Goal: Task Accomplishment & Management: Manage account settings

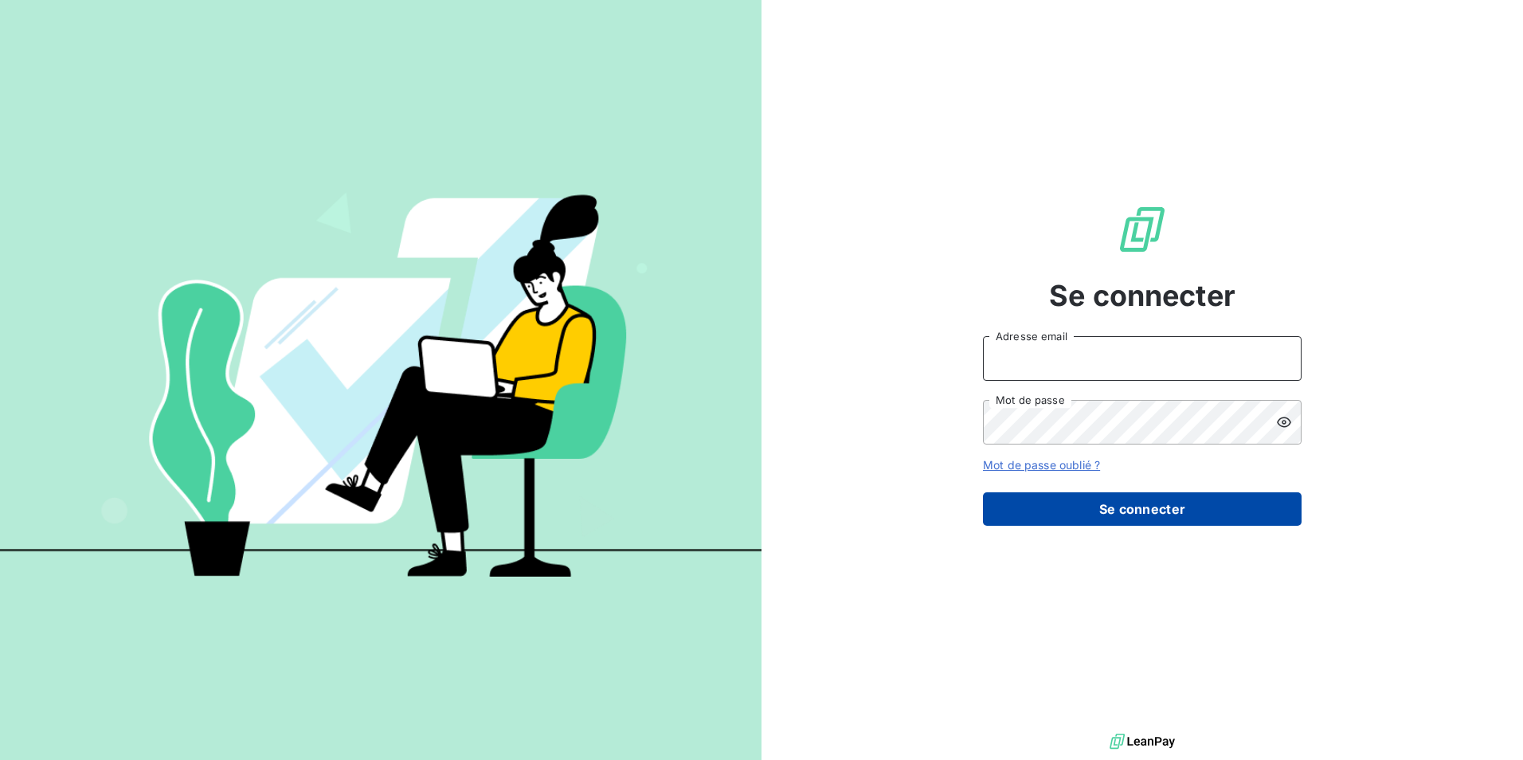
type input "[PERSON_NAME][EMAIL_ADDRESS][DOMAIN_NAME]"
click at [1122, 510] on button "Se connecter" at bounding box center [1142, 508] width 319 height 33
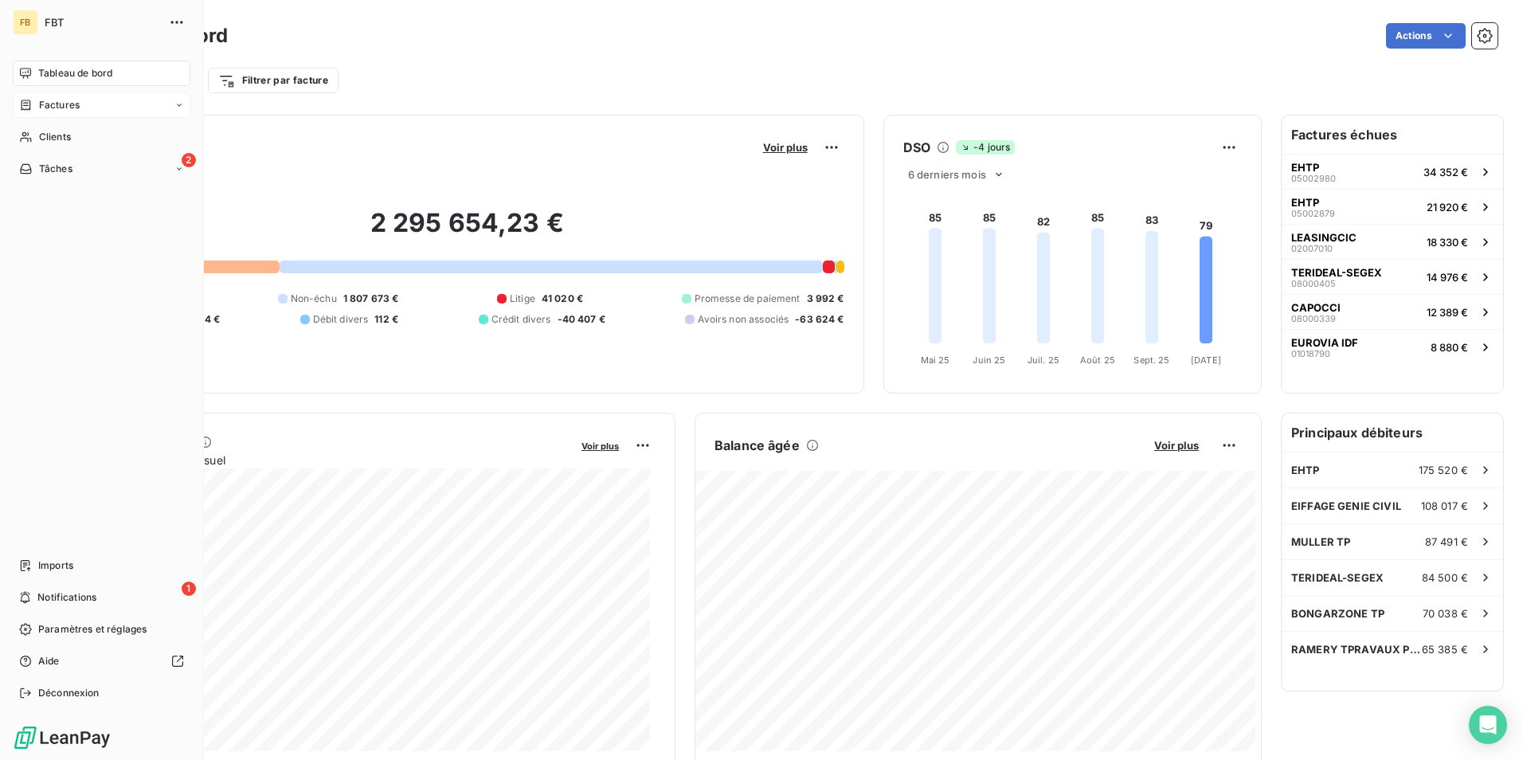
click at [65, 112] on span "Factures" at bounding box center [59, 105] width 41 height 14
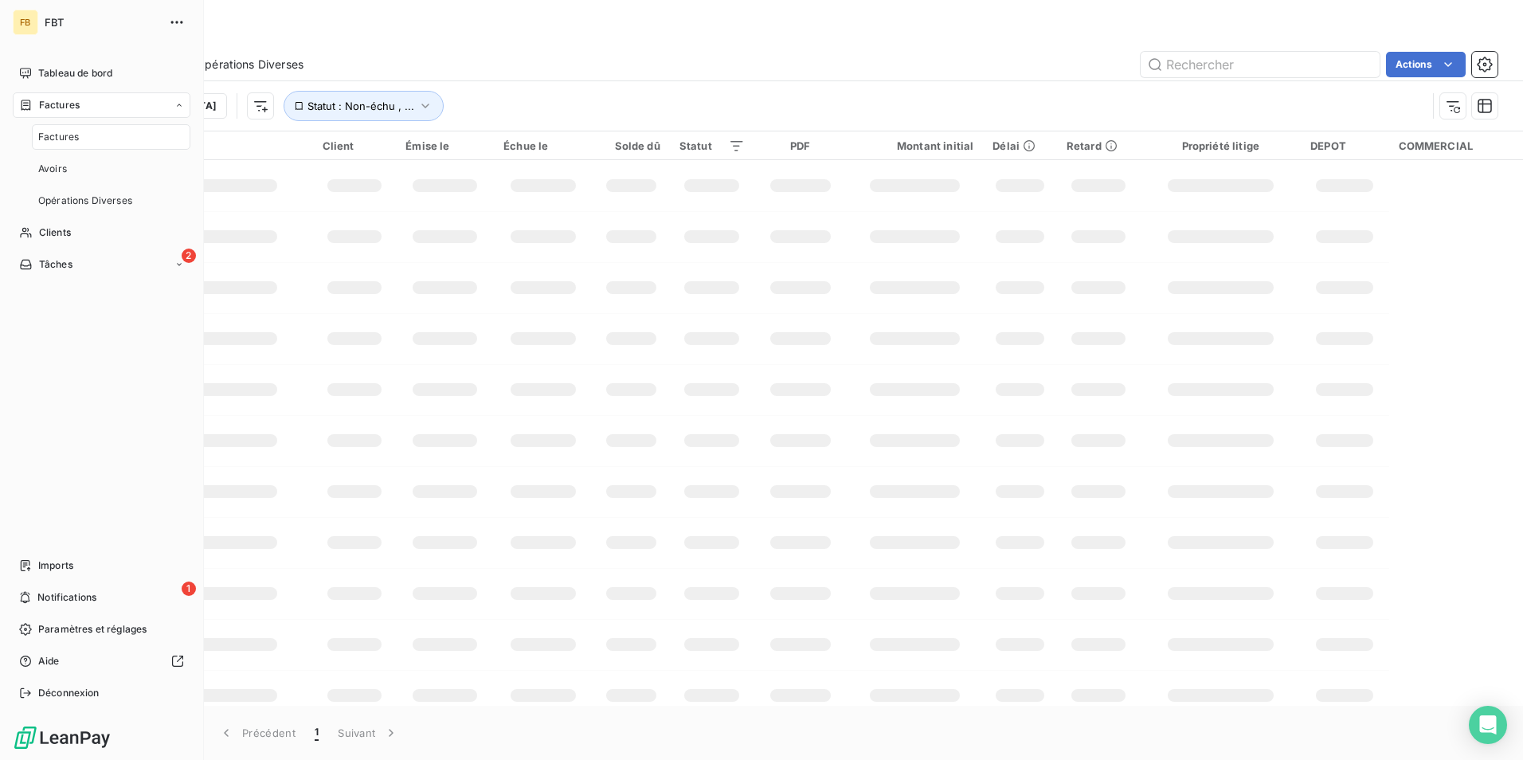
click at [62, 143] on span "Factures" at bounding box center [58, 137] width 41 height 14
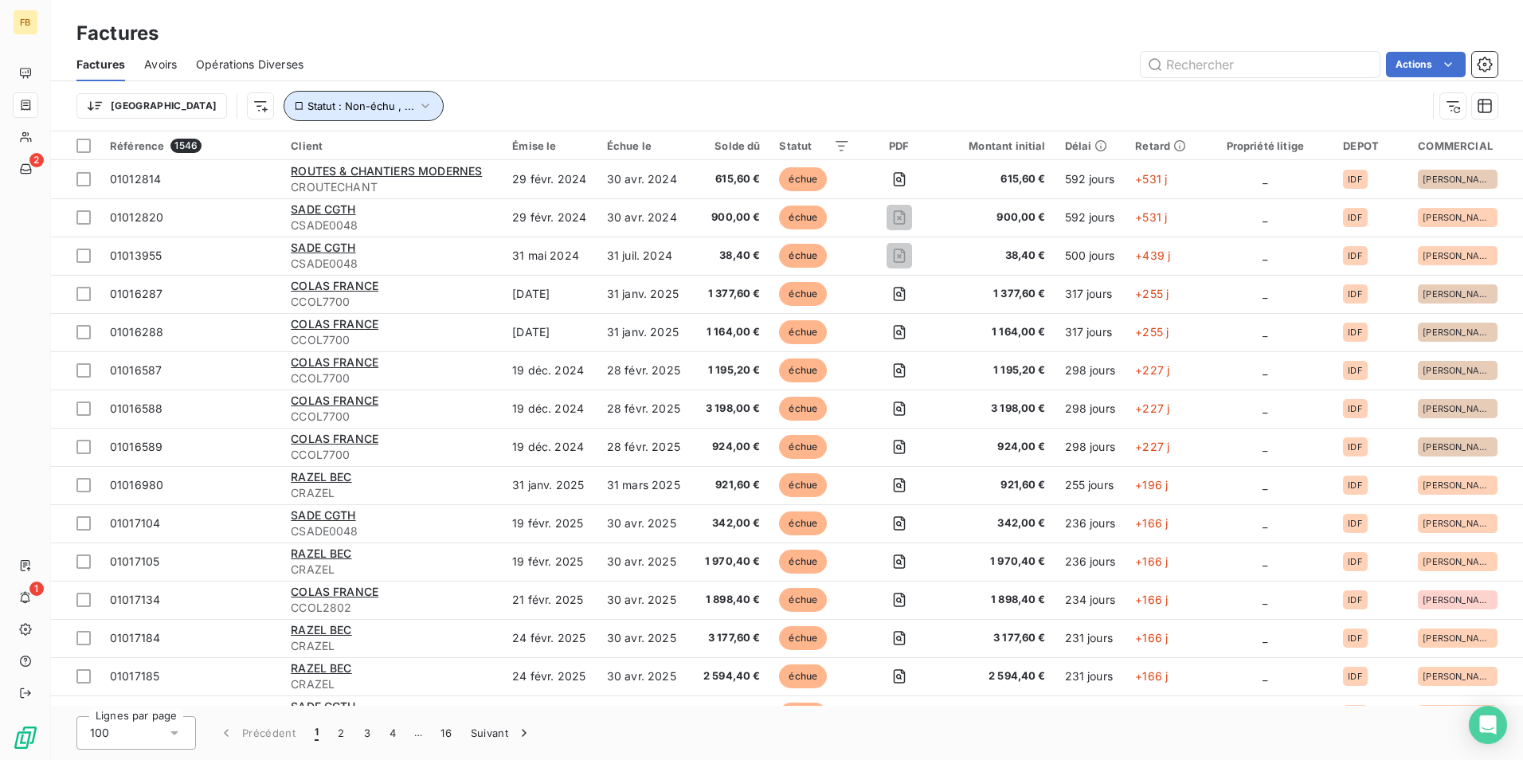
click at [417, 104] on icon "button" at bounding box center [425, 106] width 16 height 16
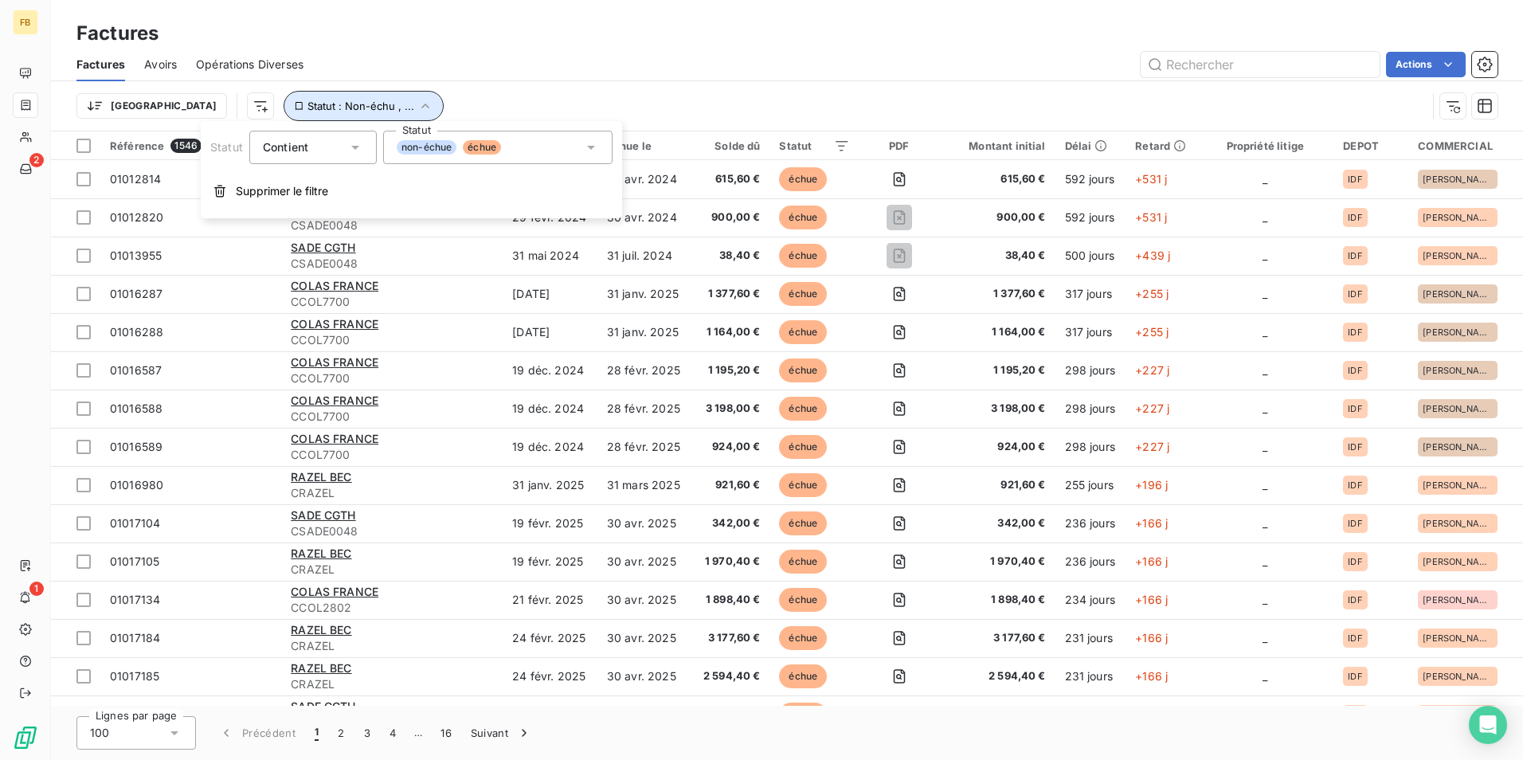
click at [417, 108] on icon "button" at bounding box center [425, 106] width 16 height 16
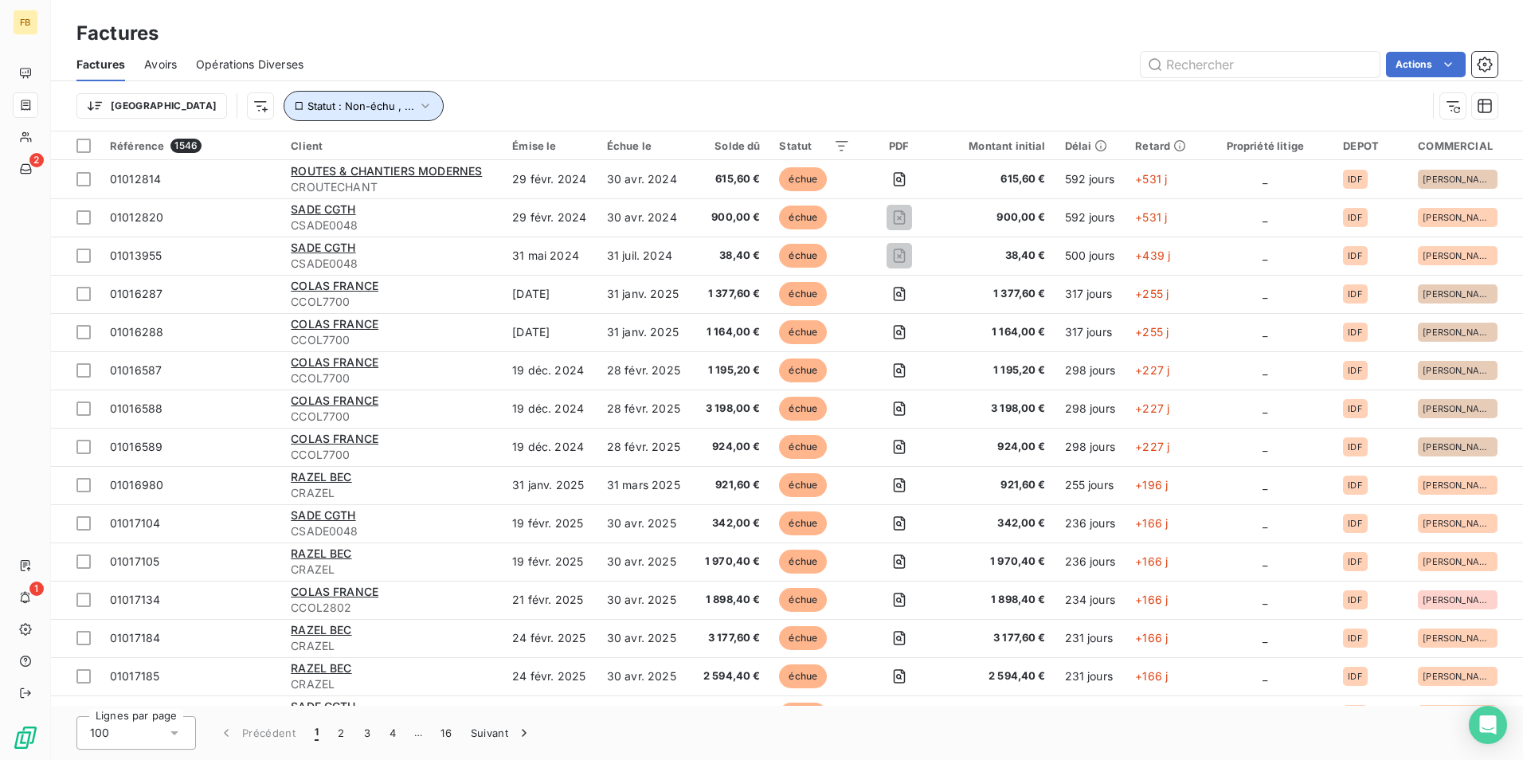
click at [417, 110] on icon "button" at bounding box center [425, 106] width 16 height 16
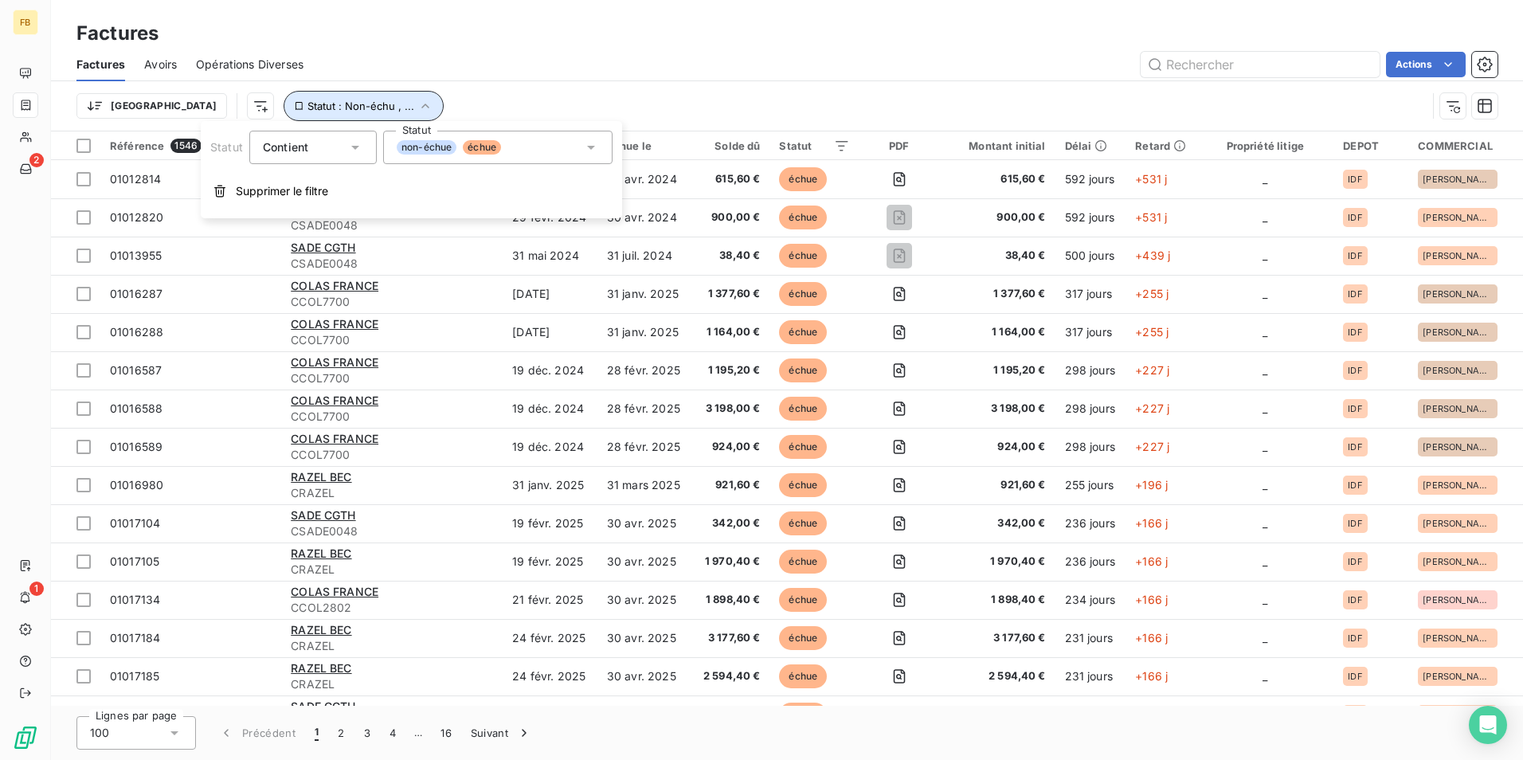
click at [417, 104] on icon "button" at bounding box center [425, 106] width 16 height 16
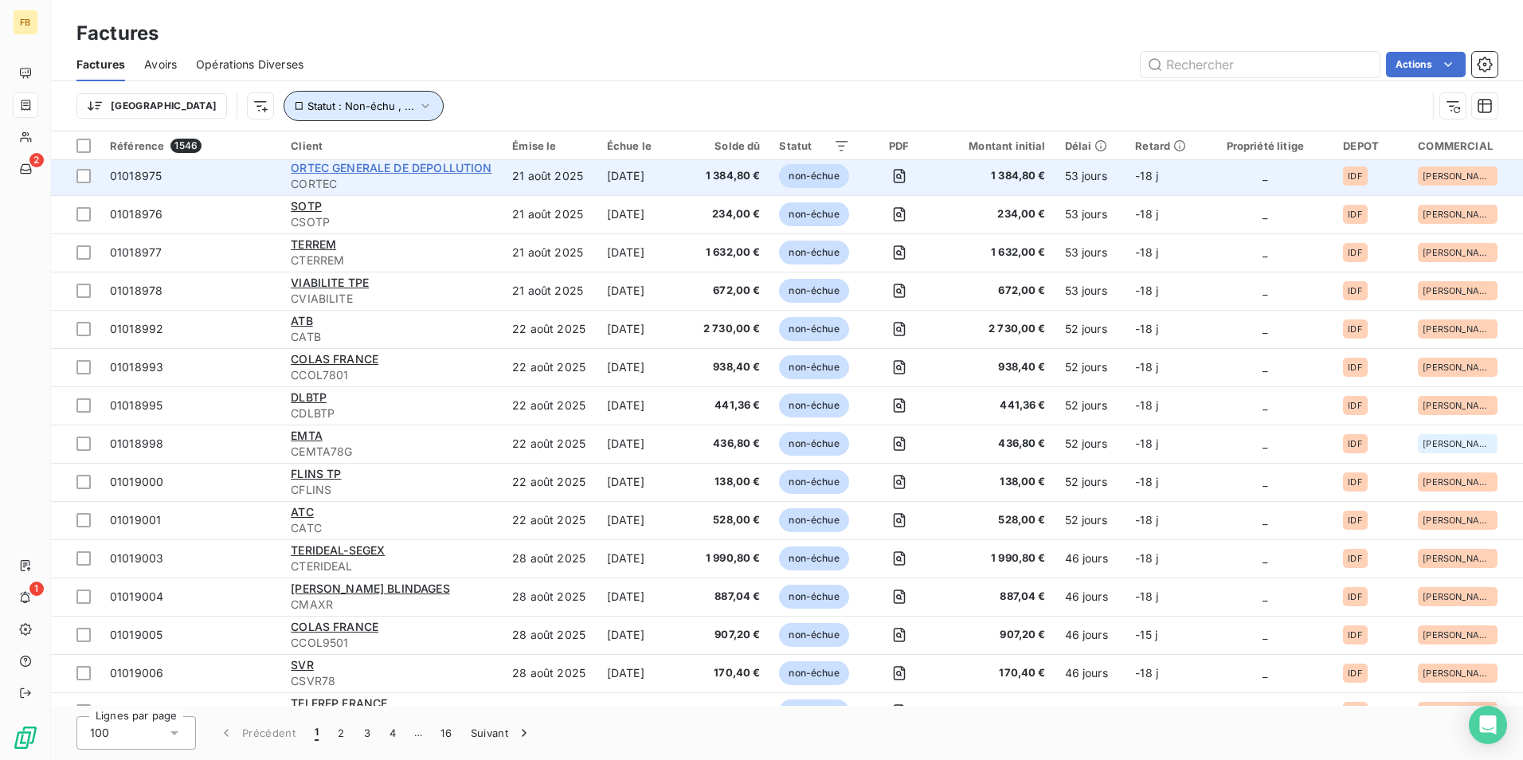
scroll to position [3279, 0]
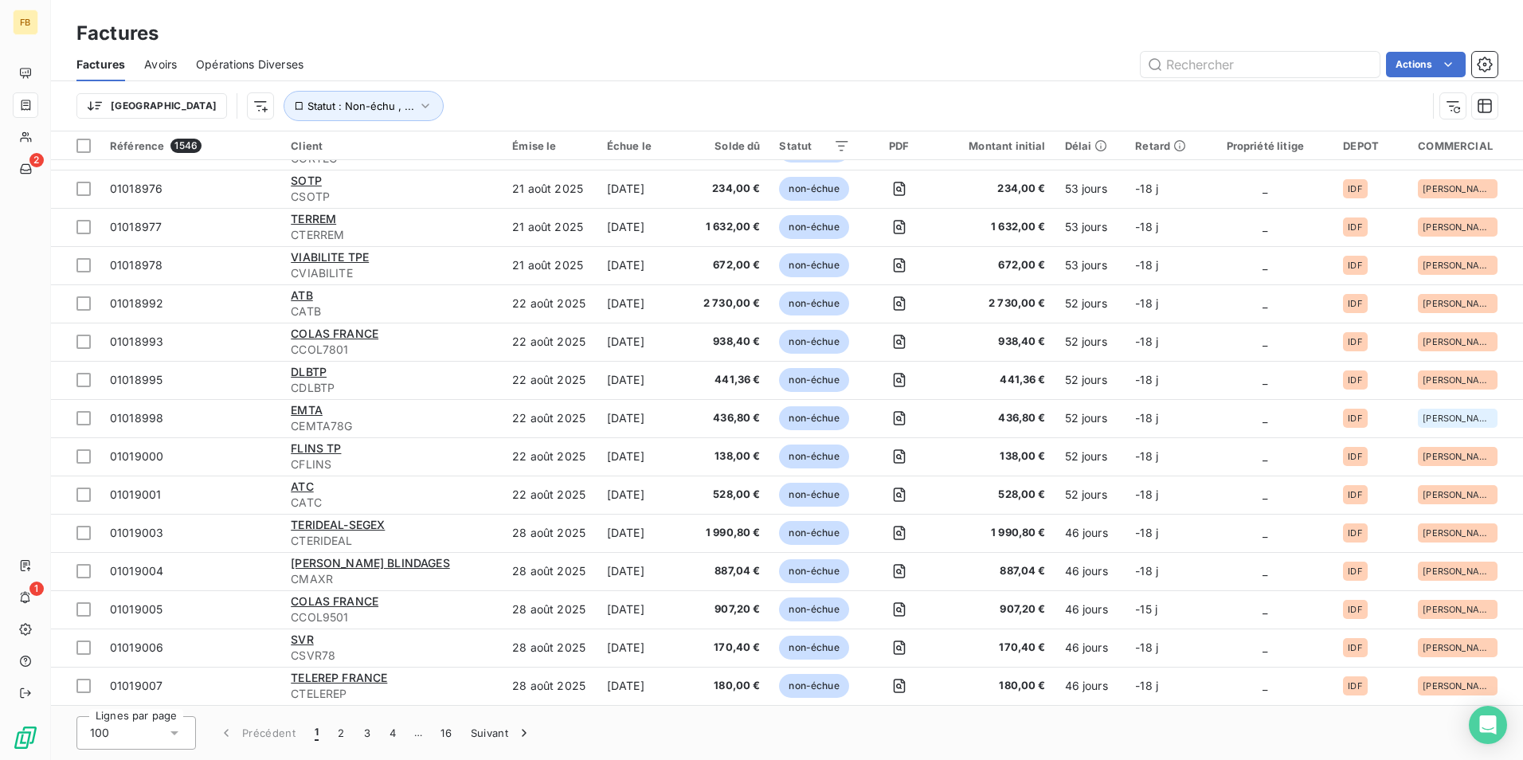
drag, startPoint x: 358, startPoint y: 736, endPoint x: 347, endPoint y: 750, distance: 17.5
click at [357, 736] on button "3" at bounding box center [367, 732] width 25 height 33
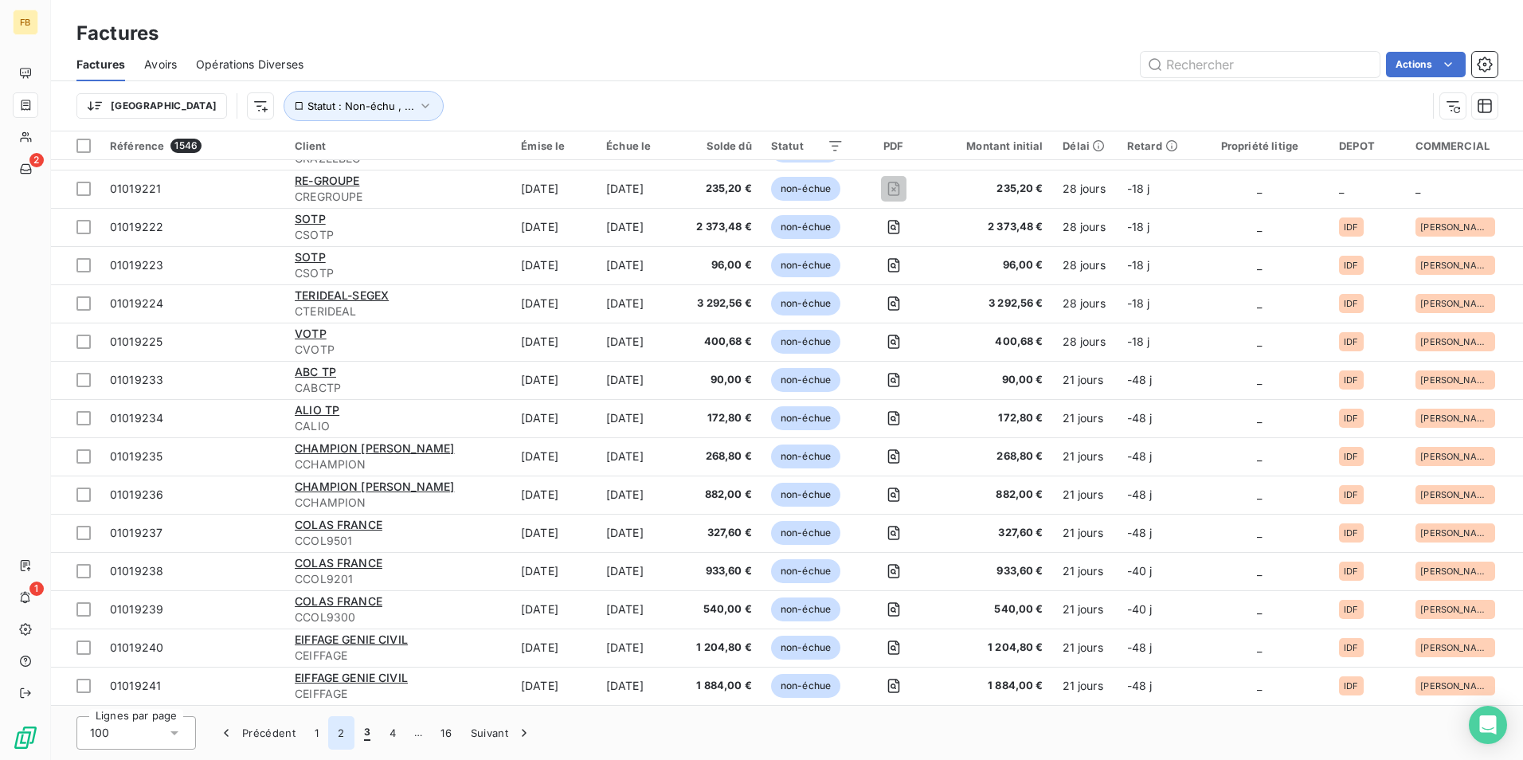
click at [339, 741] on button "2" at bounding box center [340, 732] width 25 height 33
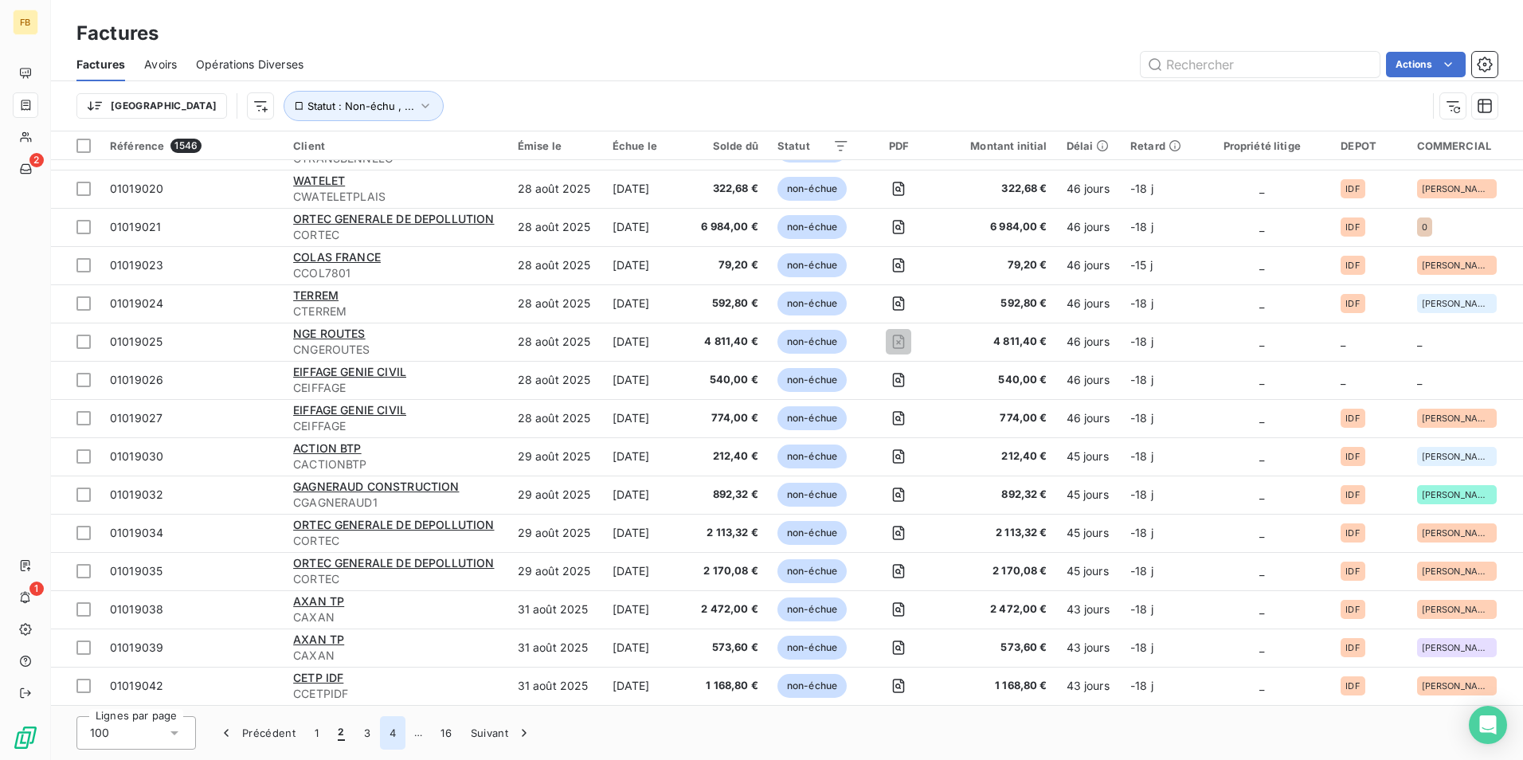
scroll to position [3279, 0]
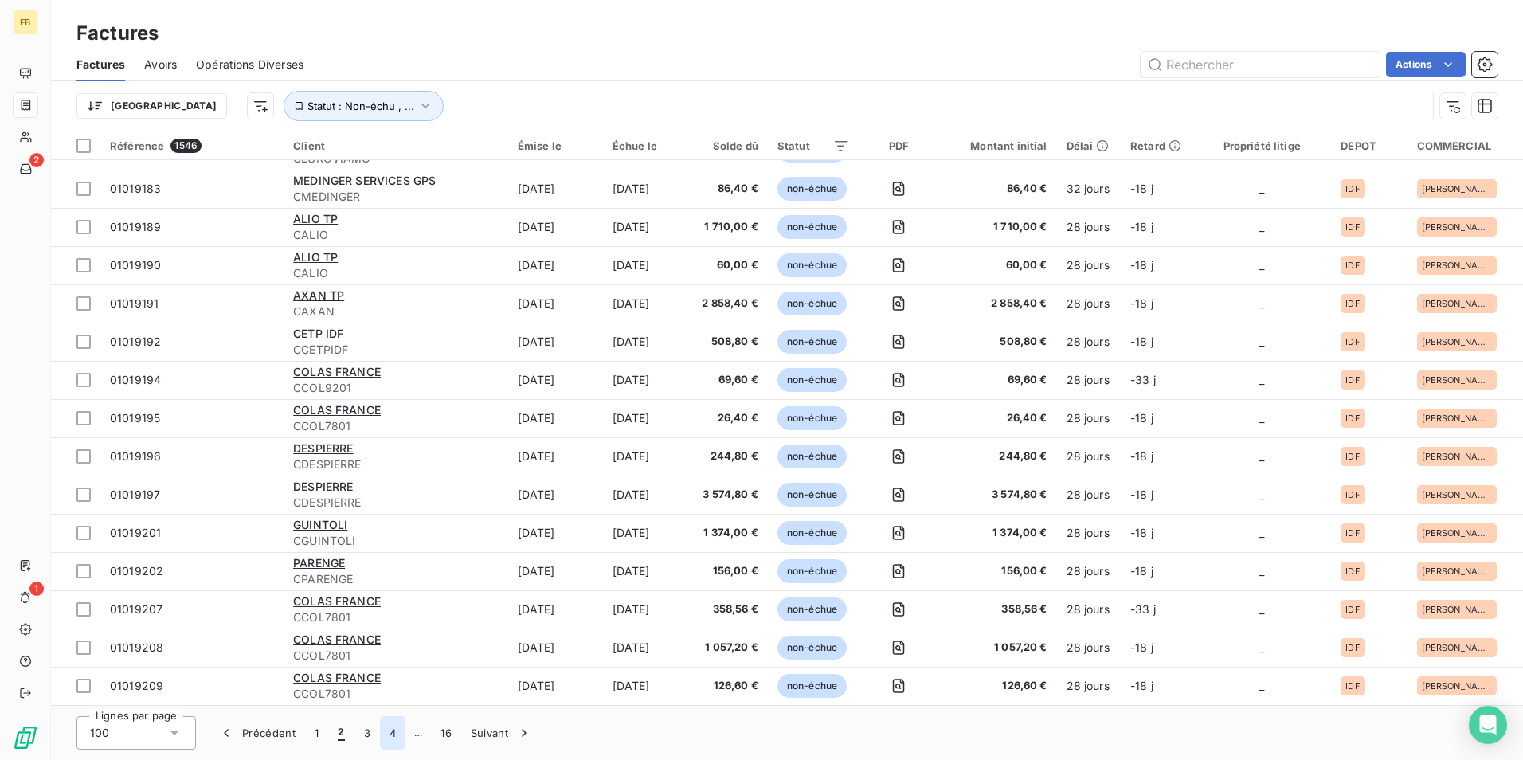
click at [390, 739] on button "4" at bounding box center [392, 732] width 25 height 33
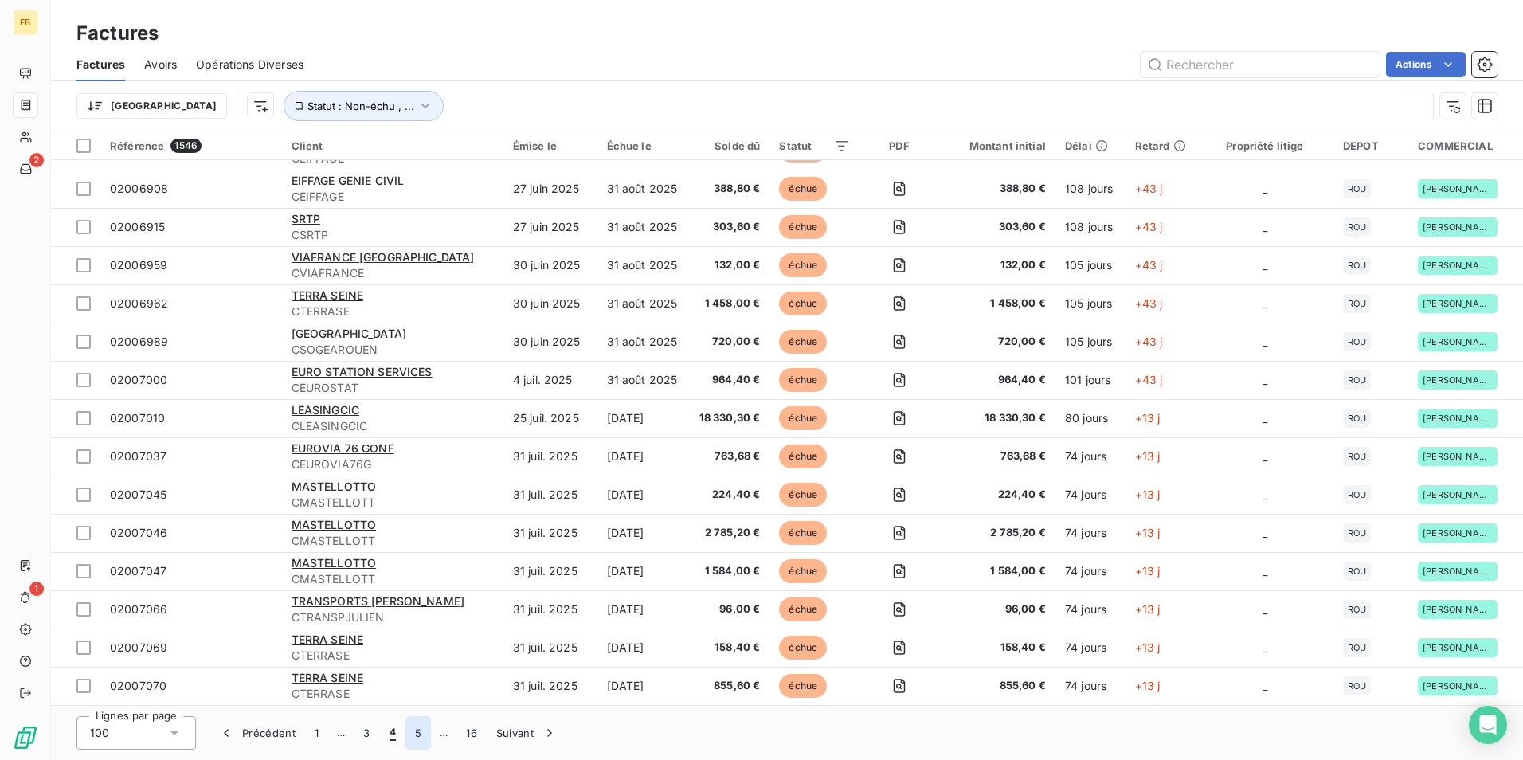
click at [426, 738] on button "5" at bounding box center [418, 732] width 25 height 33
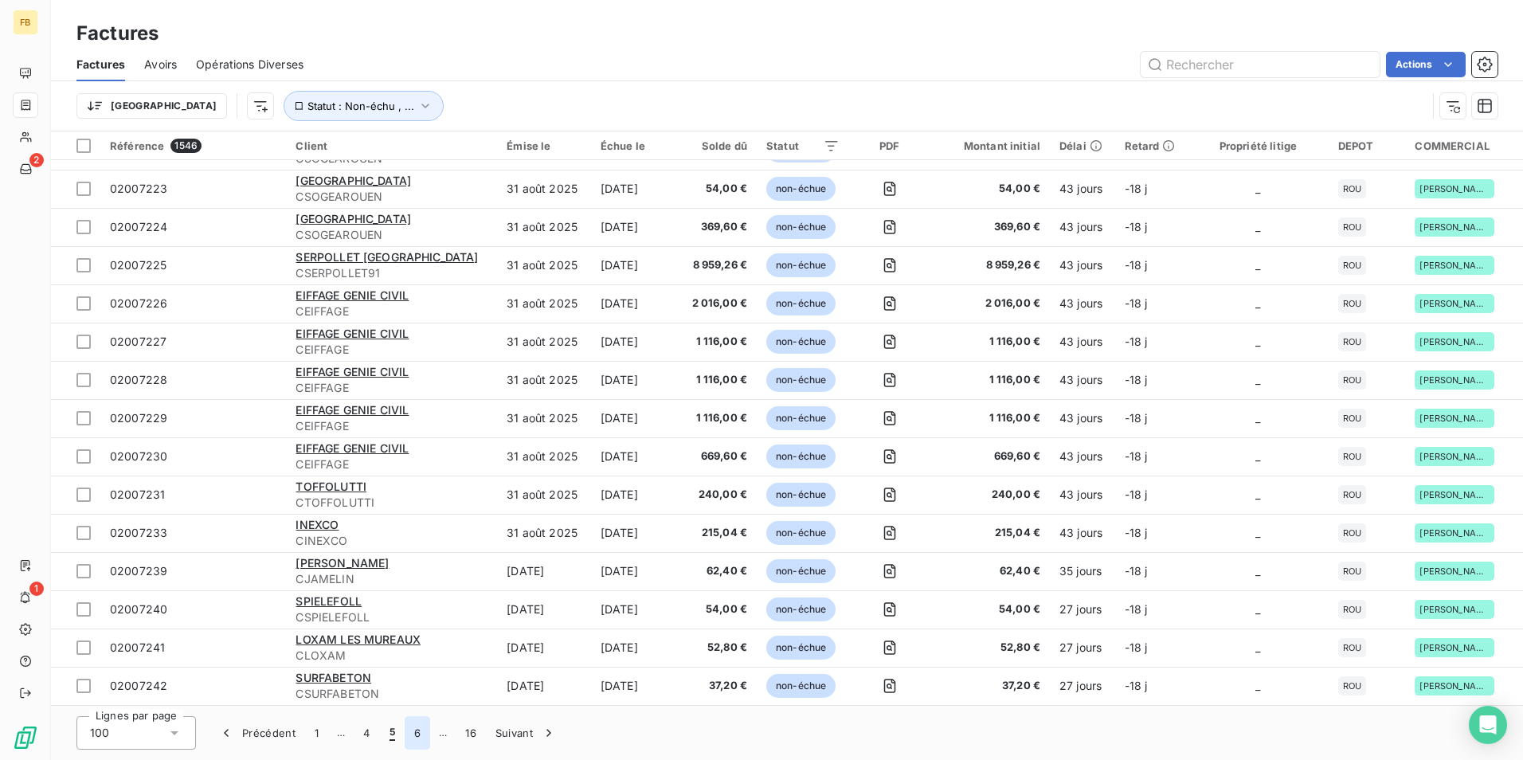
click at [421, 730] on button "6" at bounding box center [417, 732] width 25 height 33
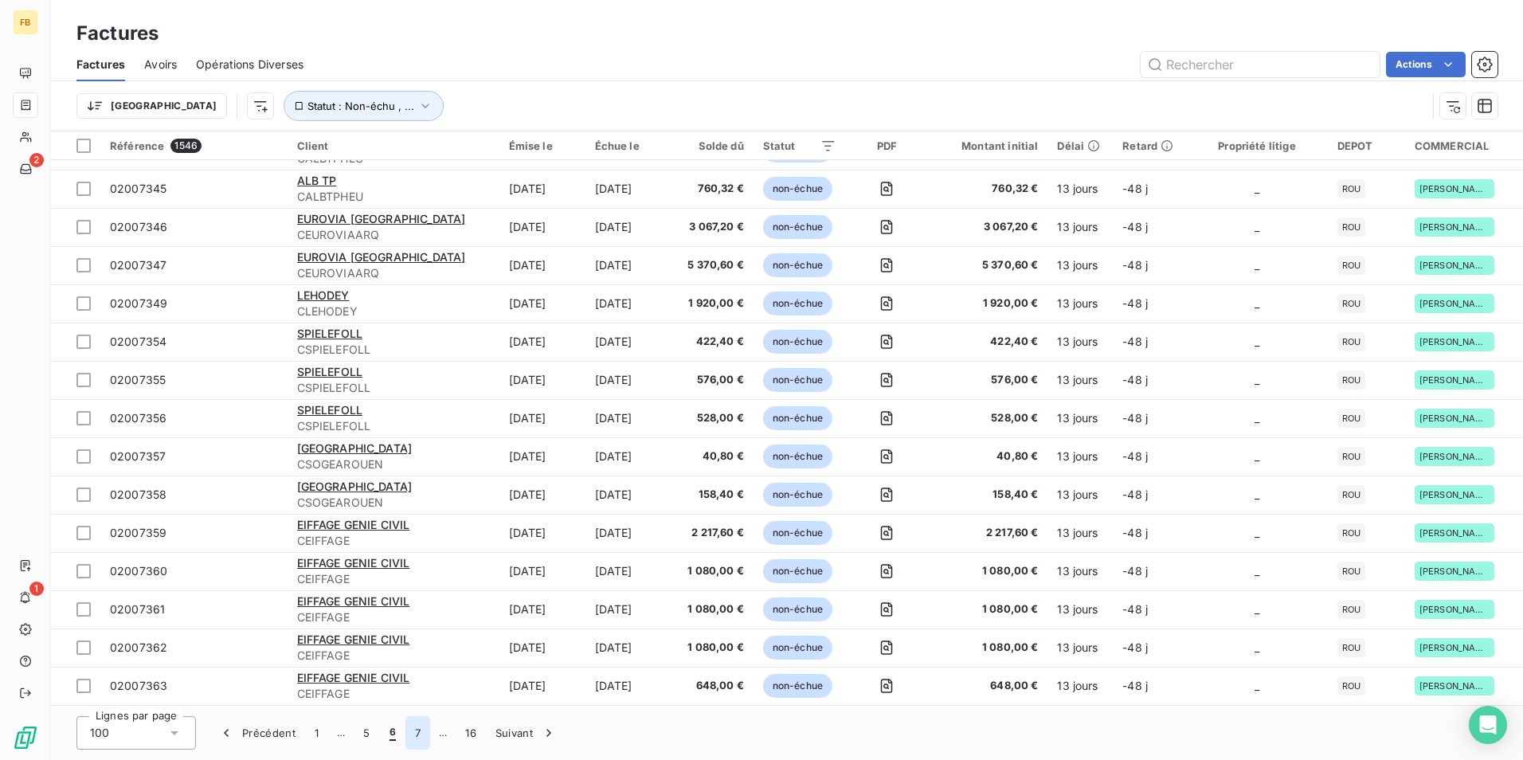
click at [417, 743] on button "7" at bounding box center [418, 732] width 25 height 33
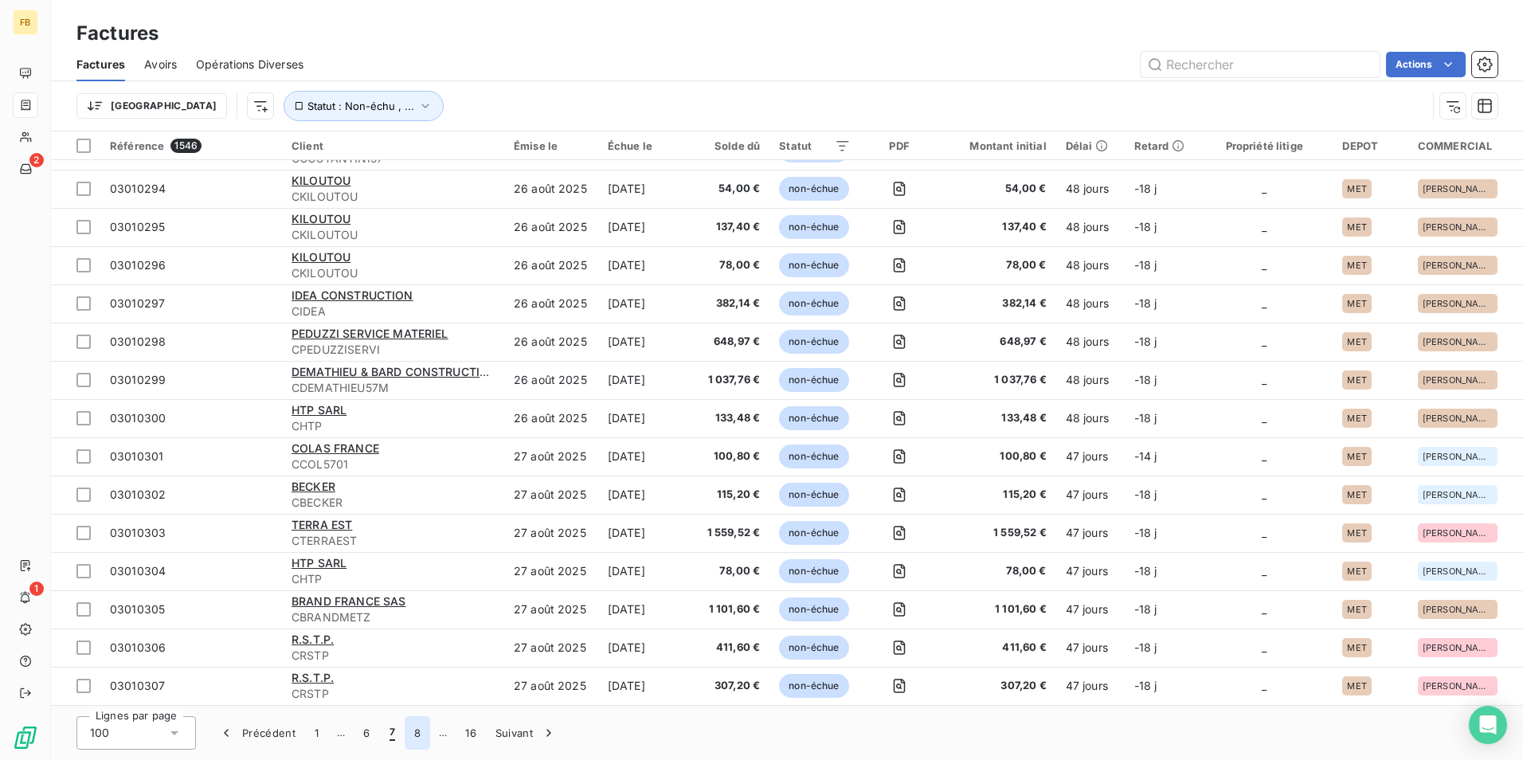
click at [414, 733] on button "8" at bounding box center [417, 732] width 25 height 33
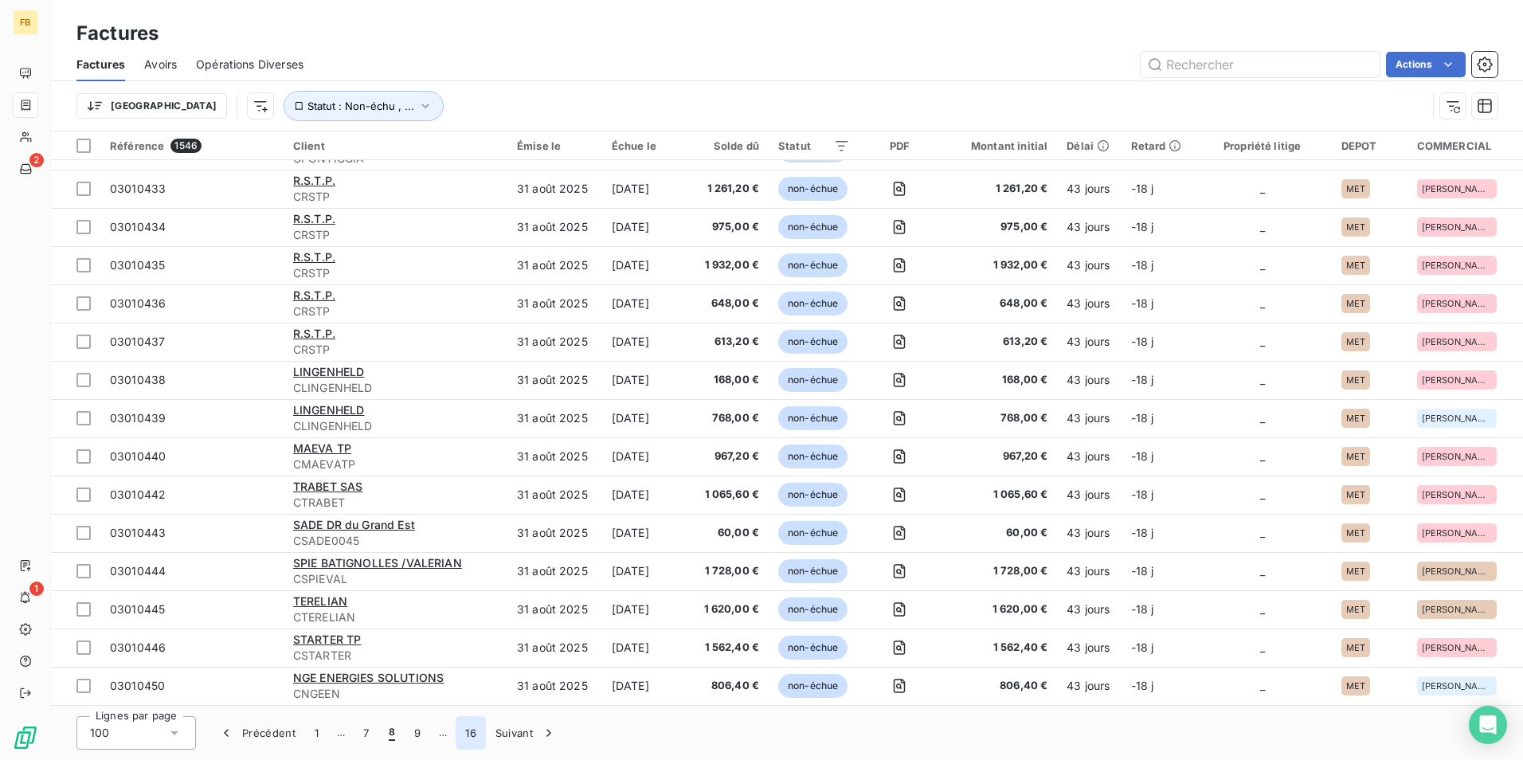
click at [470, 737] on button "16" at bounding box center [471, 732] width 30 height 33
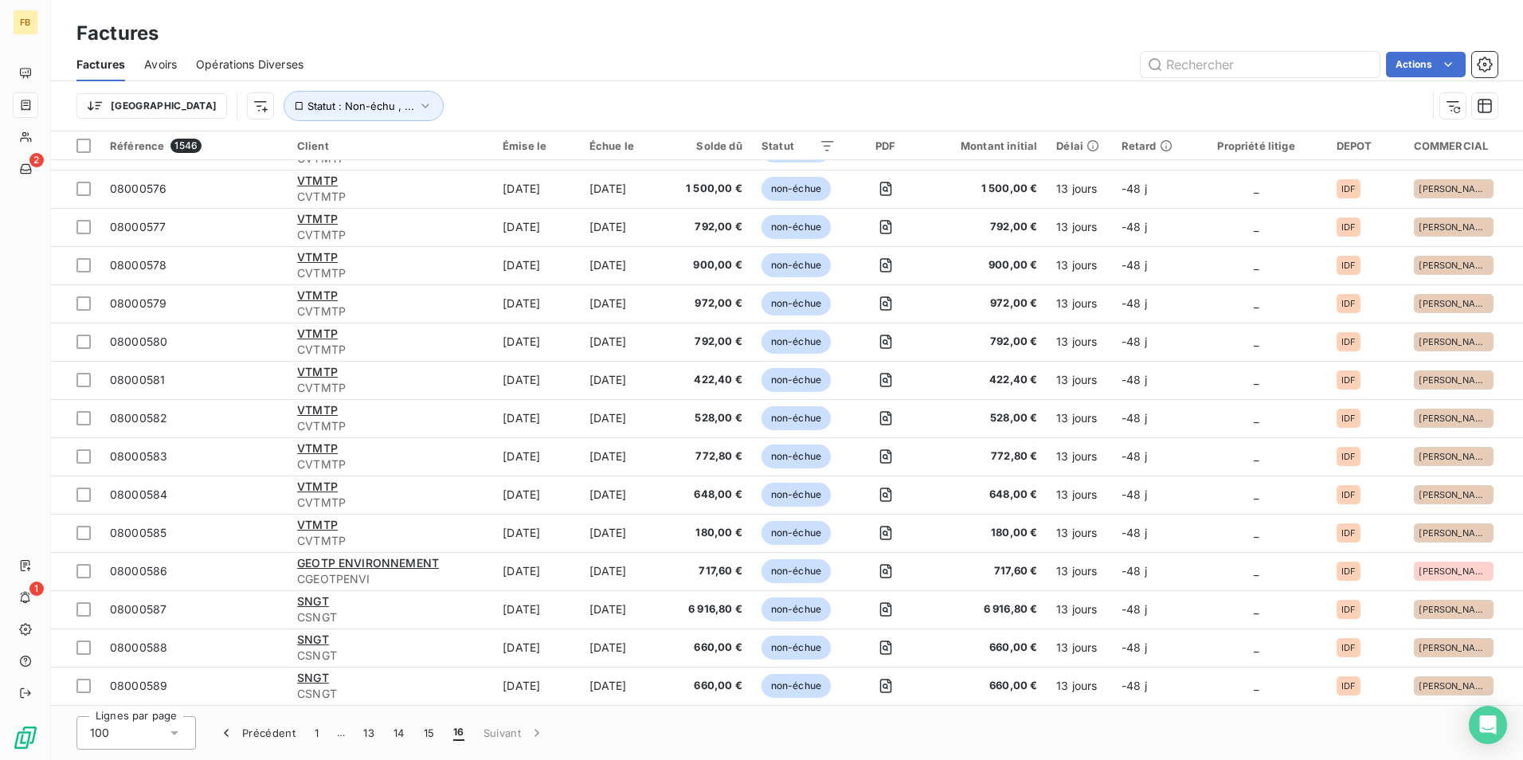
scroll to position [1214, 0]
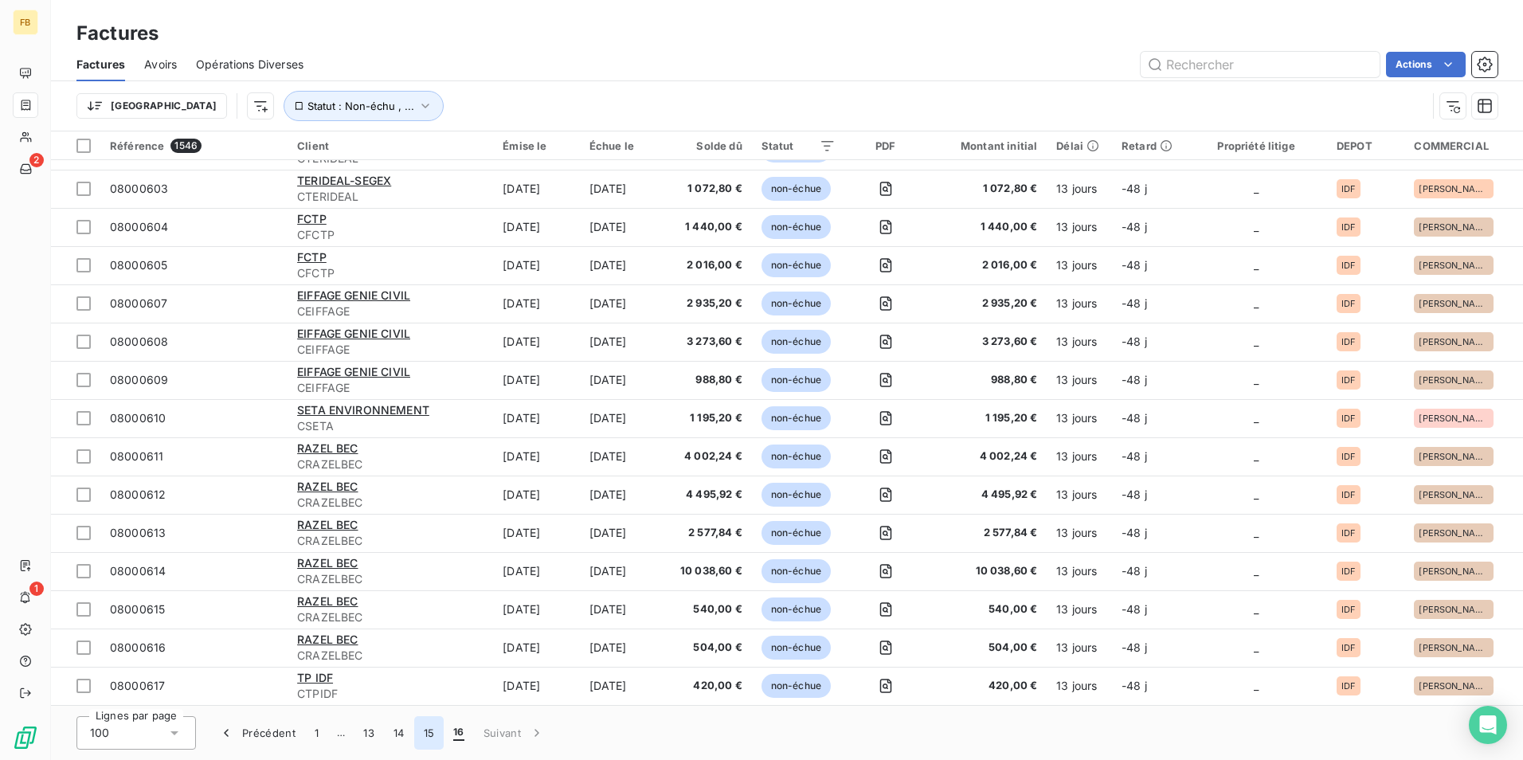
click at [437, 734] on button "15" at bounding box center [429, 732] width 30 height 33
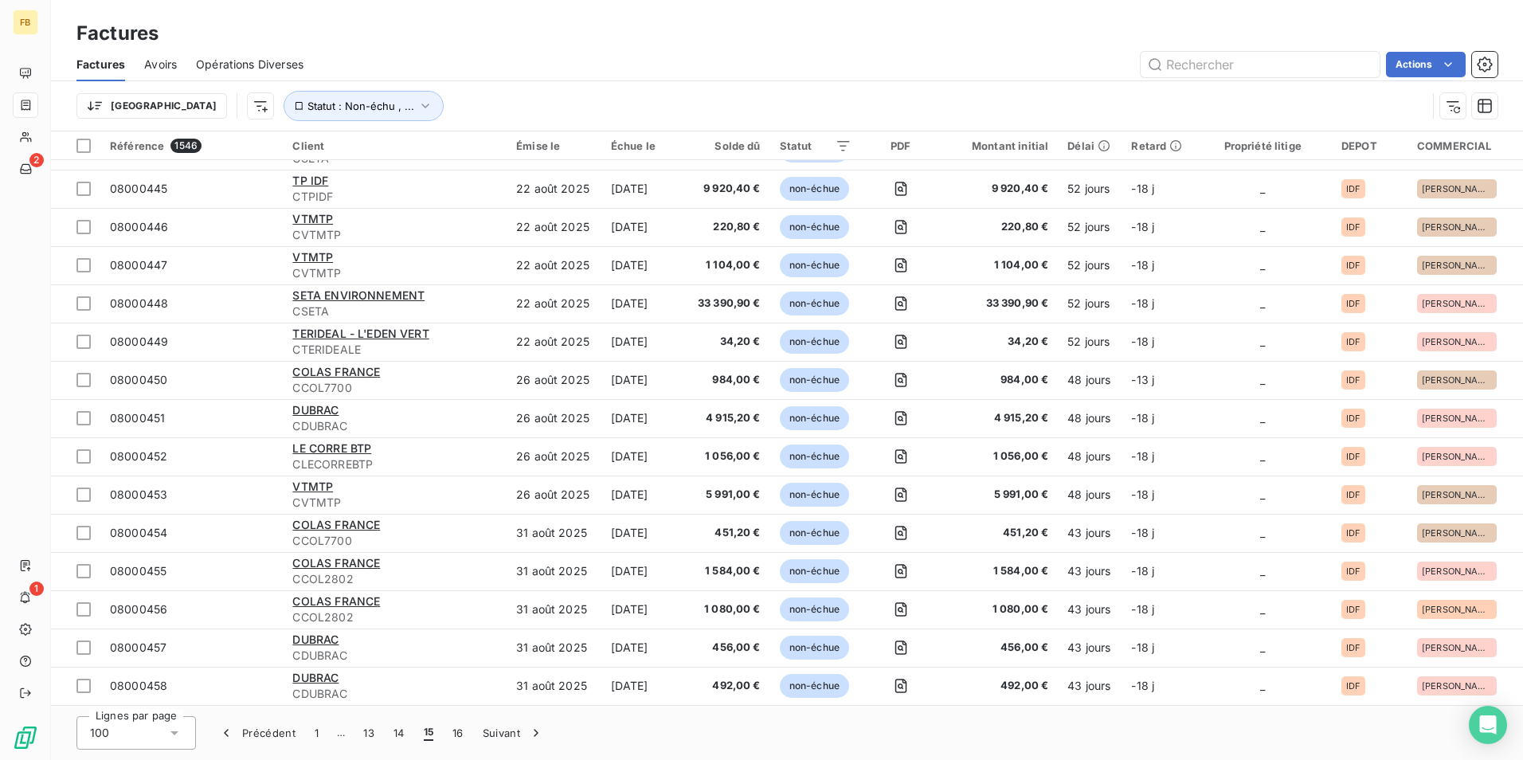
scroll to position [3279, 0]
